Goal: Information Seeking & Learning: Compare options

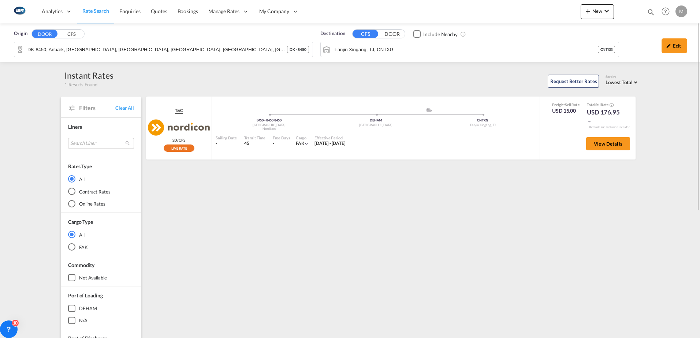
drag, startPoint x: 98, startPoint y: 10, endPoint x: 1, endPoint y: 134, distance: 157.3
click at [98, 10] on span "Rate Search" at bounding box center [95, 11] width 27 height 6
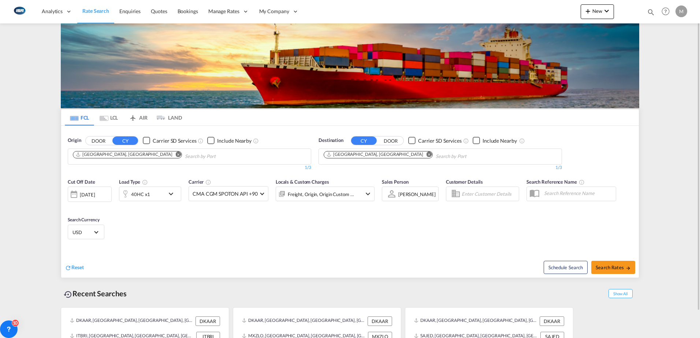
click at [426, 156] on md-icon "Remove" at bounding box center [428, 154] width 5 height 5
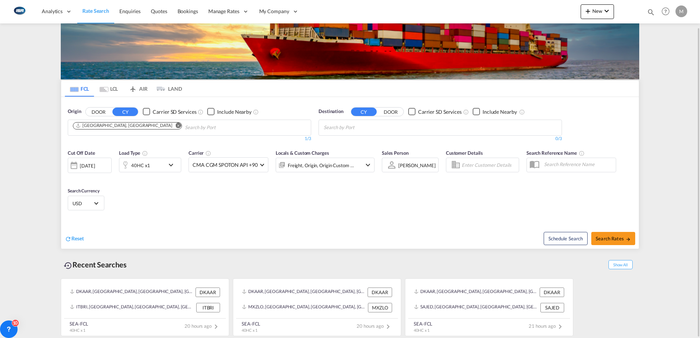
click at [344, 124] on body "Analytics Reports Dashboard Rate Search Enquiries Quotes Bookings" at bounding box center [350, 169] width 700 height 338
type input "jebel ali"
click at [348, 145] on div "[GEOGRAPHIC_DATA] [GEOGRAPHIC_DATA]" at bounding box center [380, 145] width 139 height 22
click at [620, 242] on button "Search Rates" at bounding box center [613, 238] width 44 height 13
type input "DKAAR to AEJEA / [DATE]"
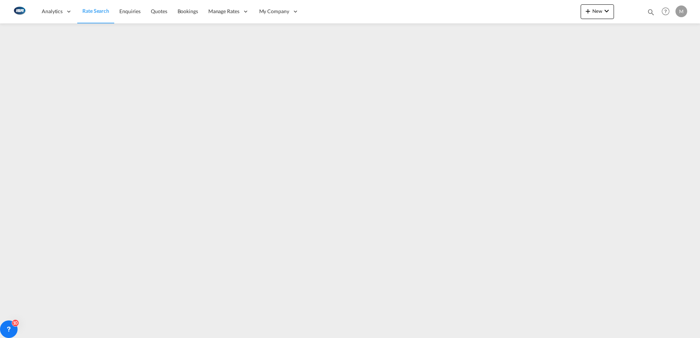
click at [93, 12] on span "Rate Search" at bounding box center [95, 11] width 27 height 6
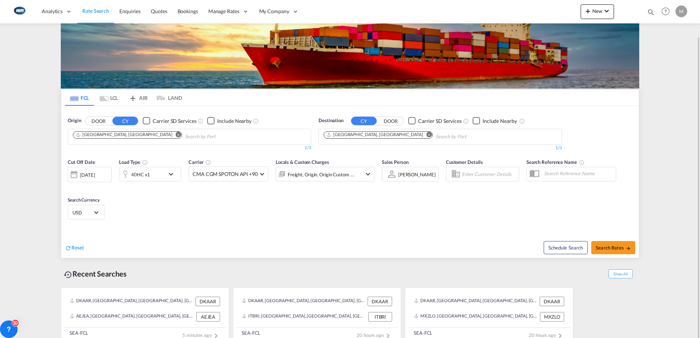
scroll to position [29, 0]
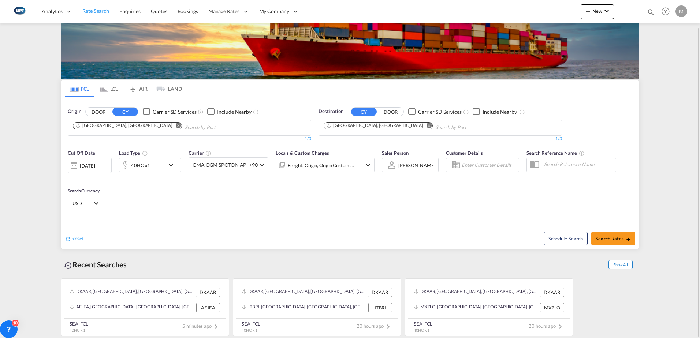
click at [620, 265] on span "Show All" at bounding box center [620, 264] width 24 height 9
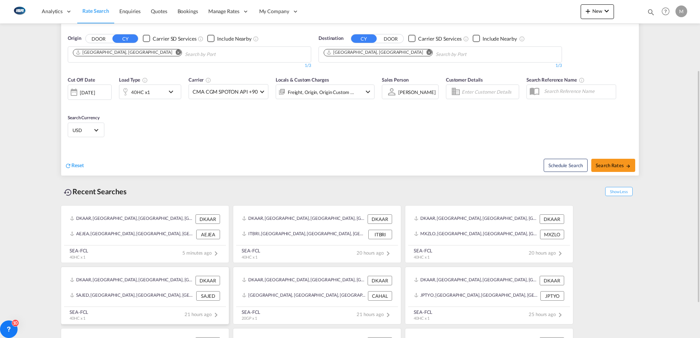
click at [131, 291] on div "SAJED, [GEOGRAPHIC_DATA], [GEOGRAPHIC_DATA], [GEOGRAPHIC_DATA], [GEOGRAPHIC_DAT…" at bounding box center [145, 295] width 156 height 15
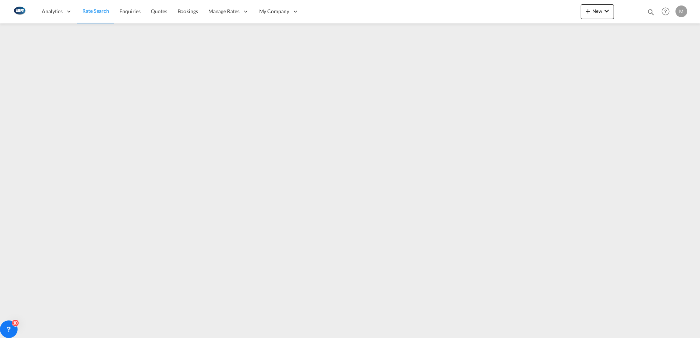
click at [100, 12] on span "Rate Search" at bounding box center [95, 11] width 27 height 6
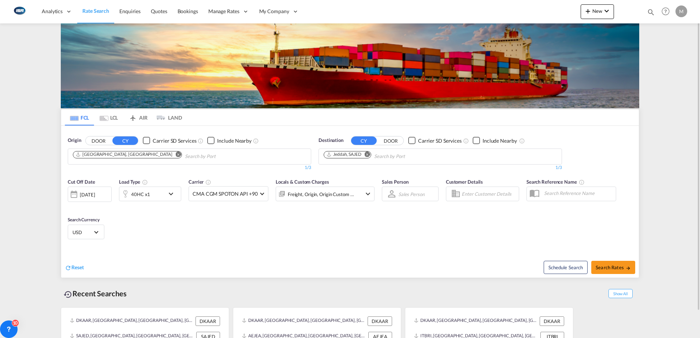
scroll to position [29, 0]
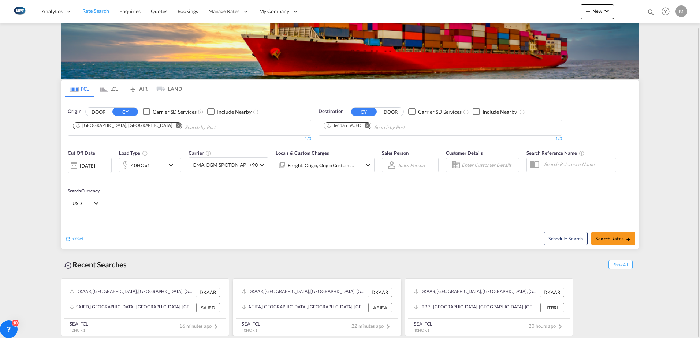
click at [318, 301] on div "AEJEA, [GEOGRAPHIC_DATA], [GEOGRAPHIC_DATA], [GEOGRAPHIC_DATA], [GEOGRAPHIC_DAT…" at bounding box center [317, 307] width 156 height 15
